Goal: Task Accomplishment & Management: Complete application form

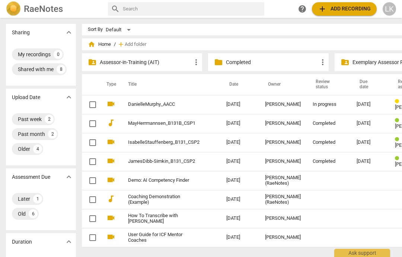
click at [362, 102] on div "[DATE]" at bounding box center [370, 105] width 26 height 6
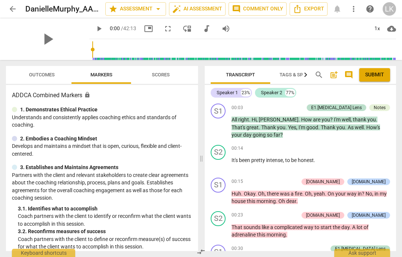
click at [60, 76] on span "Outcomes" at bounding box center [42, 75] width 44 height 10
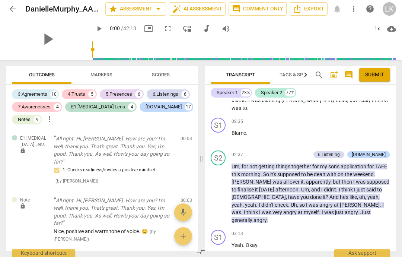
click at [28, 76] on span "Outcomes" at bounding box center [42, 75] width 44 height 10
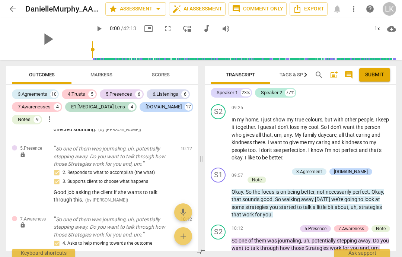
scroll to position [3385, 0]
click at [222, 195] on span "play_arrow" at bounding box center [218, 199] width 9 height 9
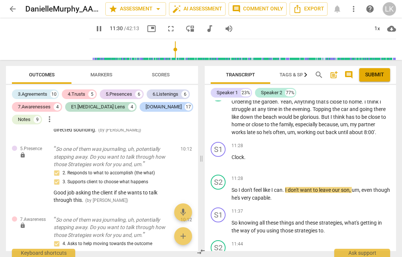
scroll to position [3197, 0]
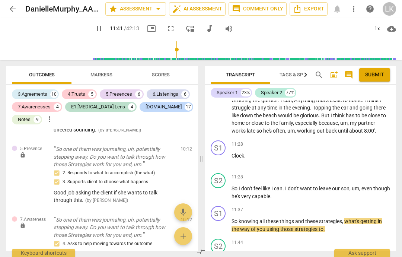
click at [223, 221] on span "pause" at bounding box center [218, 225] width 9 height 9
type input "702"
click at [350, 206] on div "+" at bounding box center [349, 209] width 7 height 7
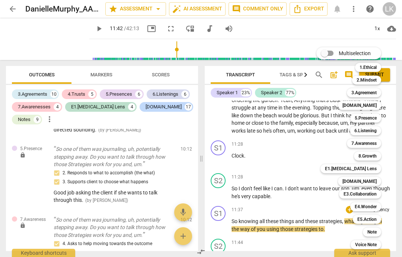
click at [380, 216] on div "E5.Action" at bounding box center [367, 219] width 28 height 9
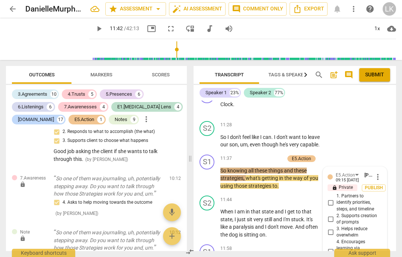
scroll to position [3881, 0]
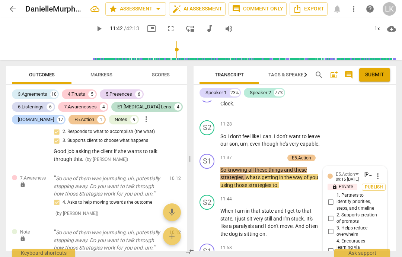
checkbox input "true"
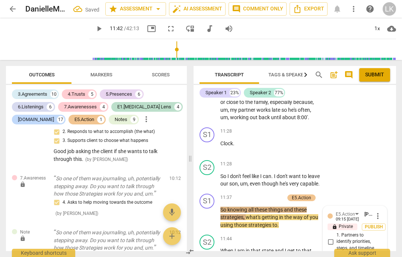
scroll to position [3840, 0]
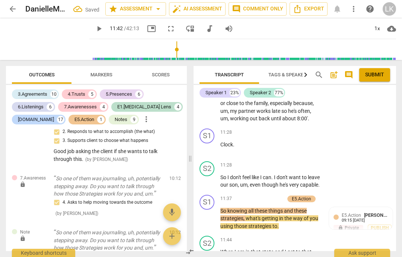
click at [248, 195] on div "+ Add competency" at bounding box center [262, 198] width 44 height 7
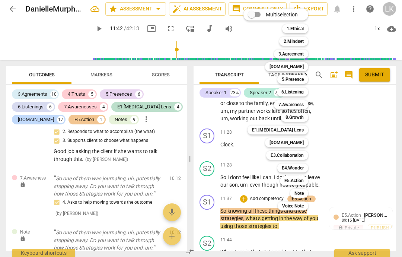
click at [298, 81] on b "5.Presence" at bounding box center [293, 79] width 22 height 9
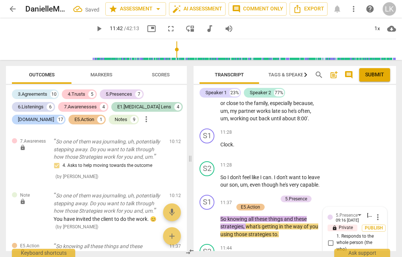
scroll to position [3606, 0]
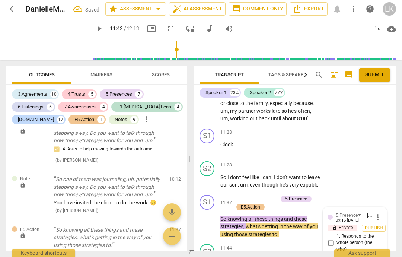
click at [335, 238] on input "1. Responds to the whole person (the who)" at bounding box center [331, 242] width 12 height 9
checkbox input "true"
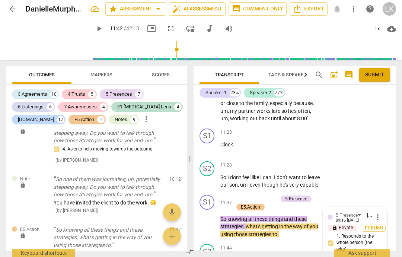
checkbox input "true"
click at [240, 195] on div "+" at bounding box center [237, 198] width 7 height 7
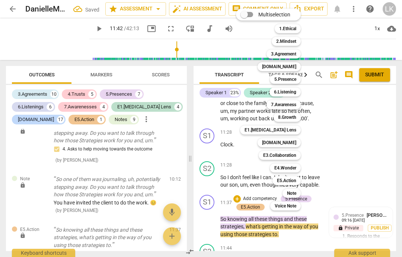
click at [301, 105] on div "7.Awareness" at bounding box center [284, 104] width 34 height 9
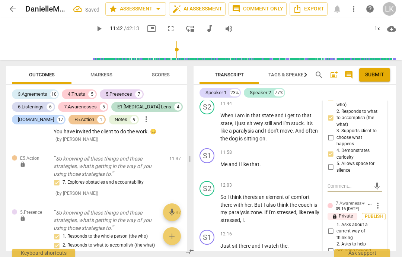
scroll to position [3986, 0]
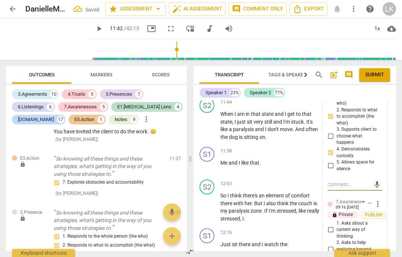
click at [332, 225] on input "1. Asks about a current way of thinking" at bounding box center [331, 229] width 12 height 9
checkbox input "true"
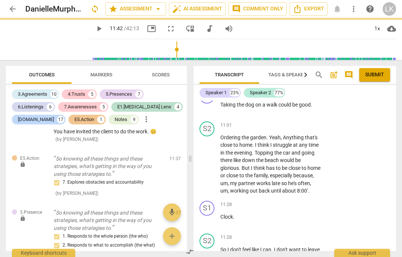
scroll to position [3767, 0]
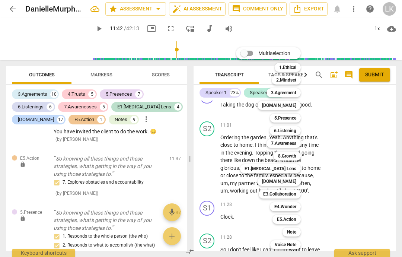
click at [299, 143] on div "7.Awareness" at bounding box center [284, 143] width 34 height 9
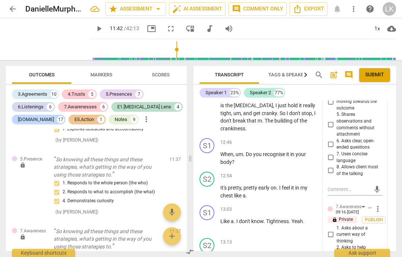
scroll to position [4171, 0]
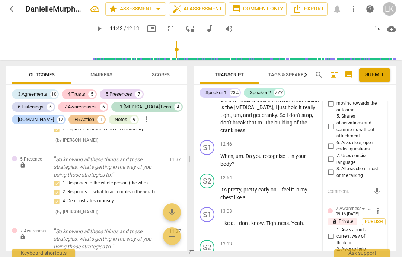
click at [381, 206] on span "more_vert" at bounding box center [378, 210] width 9 height 9
click at [389, 129] on li "Delete" at bounding box center [383, 127] width 26 height 14
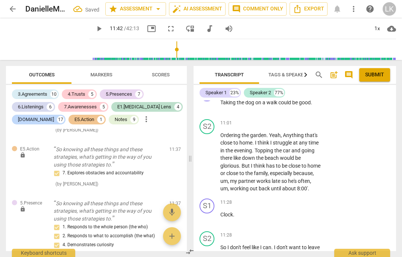
scroll to position [3770, 0]
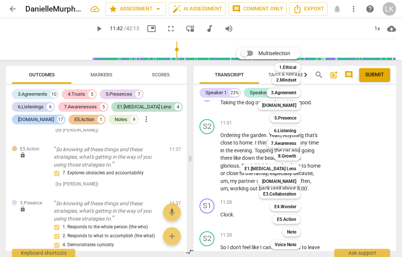
click at [299, 231] on div "Note" at bounding box center [292, 232] width 18 height 9
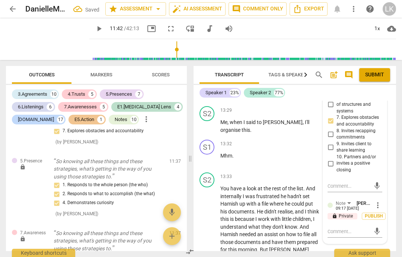
scroll to position [4394, 0]
click at [360, 228] on textarea at bounding box center [349, 231] width 43 height 7
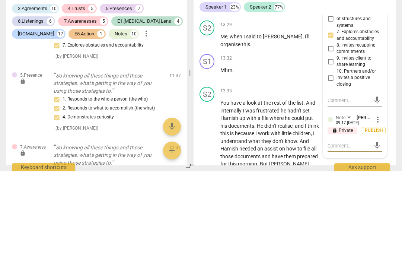
type textarea "Y"
type textarea "Ye"
type textarea "Yes"
type textarea "Yes!"
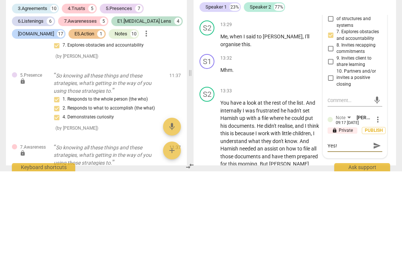
type textarea "Yes!"
click at [381, 228] on span "send" at bounding box center [377, 232] width 8 height 8
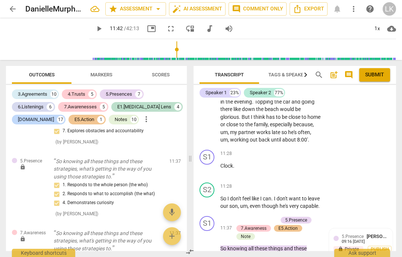
scroll to position [3818, 0]
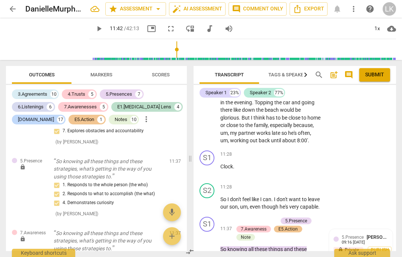
click at [212, 244] on span "play_arrow" at bounding box center [207, 248] width 9 height 9
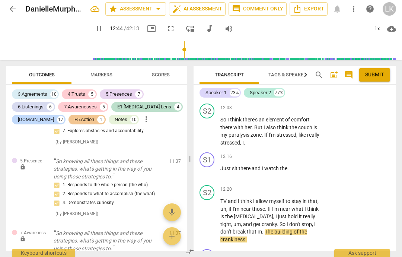
scroll to position [4071, 0]
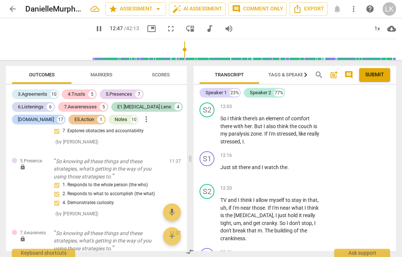
type input "768"
click at [282, 249] on p "Add competency" at bounding box center [298, 252] width 35 height 7
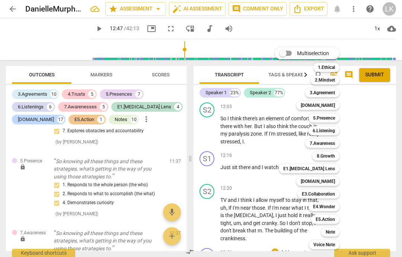
click at [337, 122] on div "5.Presence" at bounding box center [324, 118] width 31 height 9
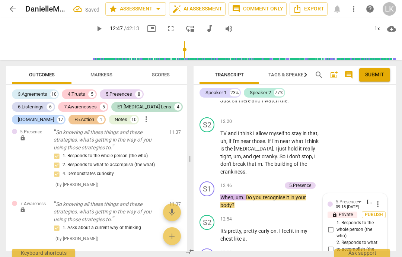
scroll to position [4138, 0]
click at [336, 225] on input "1. Responds to the whole person (the who)" at bounding box center [331, 229] width 12 height 9
checkbox input "true"
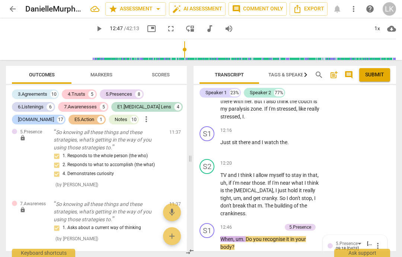
scroll to position [4096, 0]
click at [245, 224] on div "+ Add competency" at bounding box center [260, 227] width 44 height 7
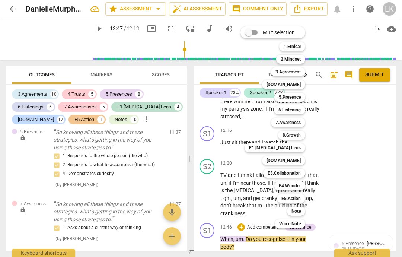
click at [300, 184] on b "E4.Wonder" at bounding box center [290, 185] width 22 height 9
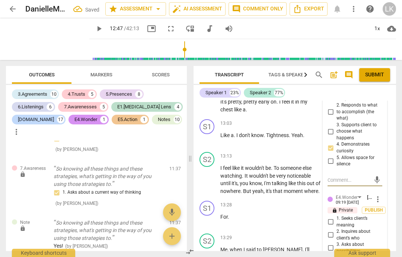
scroll to position [4275, 0]
click at [336, 231] on input "2. Inquires about client’s who" at bounding box center [331, 235] width 12 height 9
checkbox input "true"
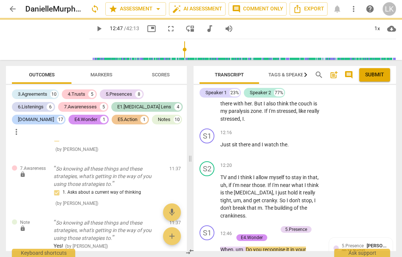
scroll to position [4089, 0]
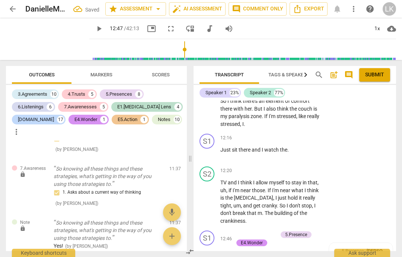
click at [240, 231] on div "+" at bounding box center [237, 234] width 7 height 7
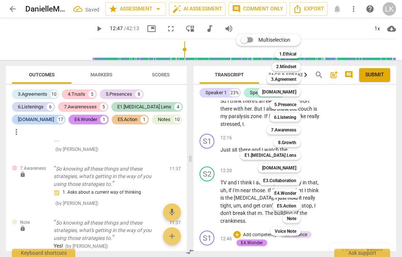
click at [300, 218] on div "Note" at bounding box center [292, 218] width 18 height 9
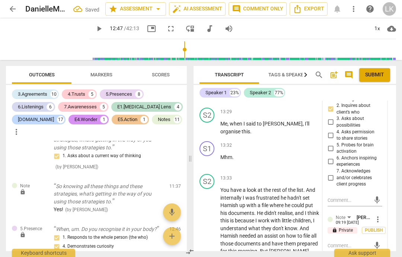
scroll to position [4401, 0]
click at [355, 242] on textarea at bounding box center [349, 245] width 43 height 7
click at [367, 242] on textarea at bounding box center [349, 245] width 43 height 7
type textarea "L"
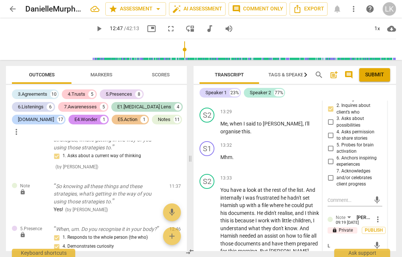
type textarea "Learn"
type textarea "Learning"
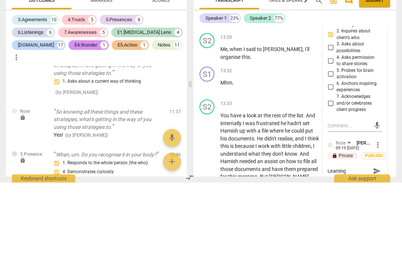
type textarea "Learning to"
type textarea "Learning to be"
type textarea "Learning to be aware"
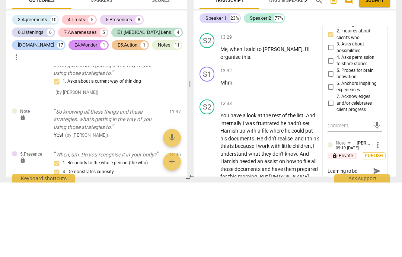
type textarea "Learning to be aware"
type textarea "Learning to be aware of"
type textarea "Learning to be aware of bodily"
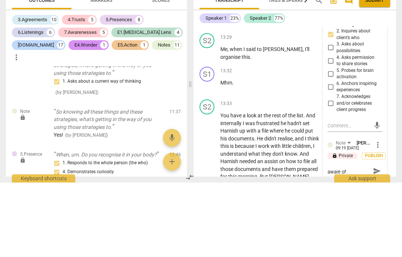
type textarea "Learning to be aware of bodily"
type textarea "Learning to be aware of bodily feeling"
type textarea "Learning to be aware of bodily feelings"
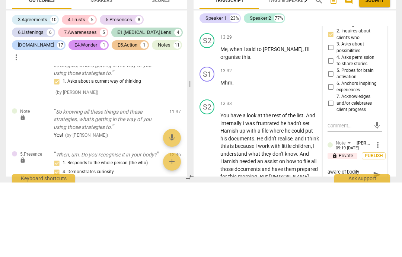
type textarea "Learning to be aware of bodily feelings"
type textarea "Learning to be aware of bodily feelings with"
type textarea "Learning to be aware of bodily feelings with regards"
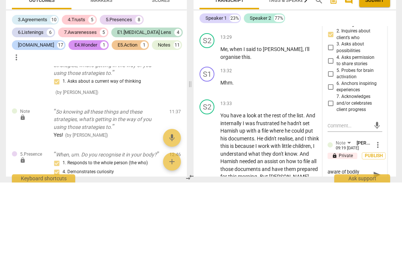
type textarea "Learning to be aware of bodily feelings with regards"
type textarea "Learning to be aware of bodily feelings with regards to"
type textarea "Learning to be aware of bodily feelings with regards to emotions"
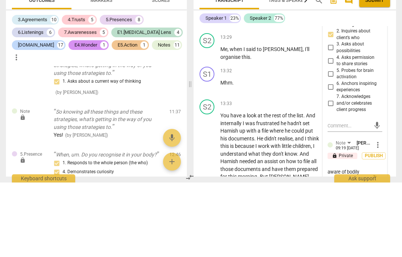
type textarea "Learning to be aware of bodily feelings with regards to emotions can"
type textarea "Learning to be aware of bodily feelings with regards to emotions can be"
type textarea "Learning to be aware of bodily feelings with regards to emotions can be very"
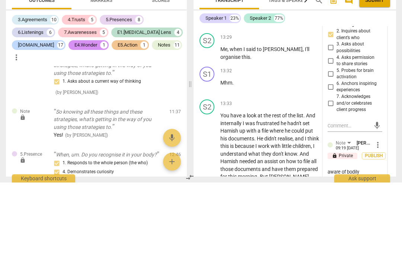
type textarea "Learning to be aware of bodily feelings with regards to emotions can be very"
type textarea "Learning to be aware of bodily feelings with regards to emotions can be very he…"
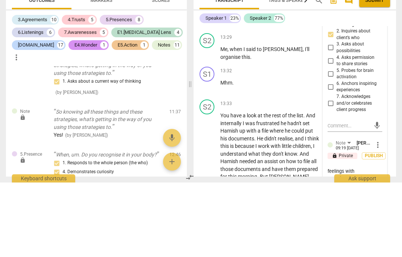
type textarea "Learning to be aware of bodily feelings with regards to emotions can be very he…"
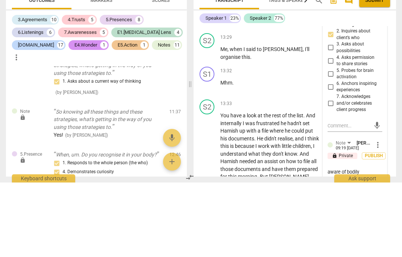
type textarea "Learning to be aware of bodily feelings with regards to emotions can be very he…"
click at [377, 256] on span "send" at bounding box center [377, 260] width 8 height 8
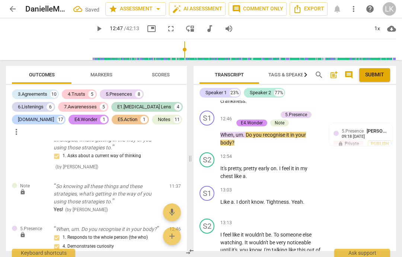
scroll to position [4210, 0]
